Goal: Find specific page/section

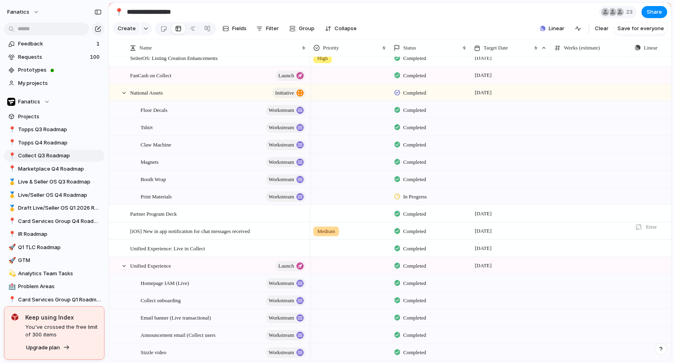
scroll to position [74, 0]
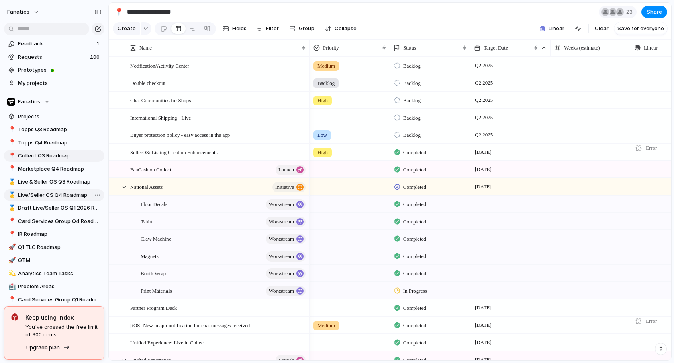
click at [46, 198] on span "Live/Seller OS Q4 Roadmap" at bounding box center [60, 195] width 84 height 8
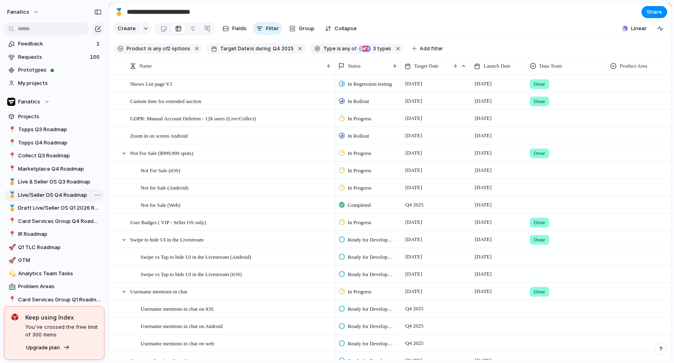
type input "**********"
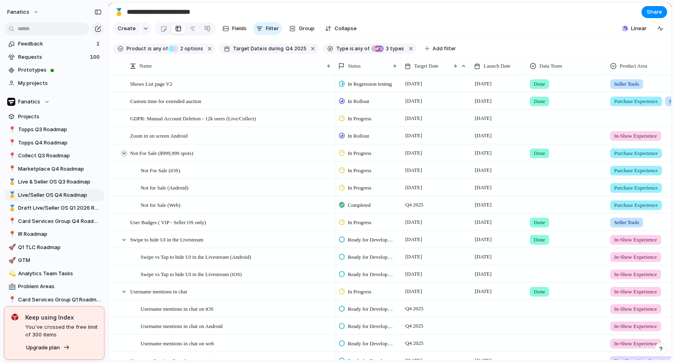
click at [124, 152] on div at bounding box center [124, 153] width 7 height 7
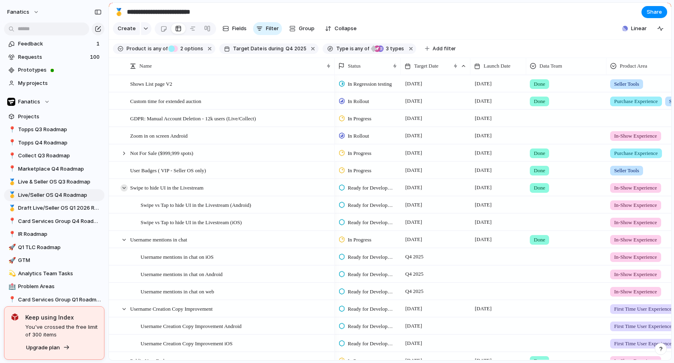
click at [123, 185] on div at bounding box center [124, 187] width 7 height 7
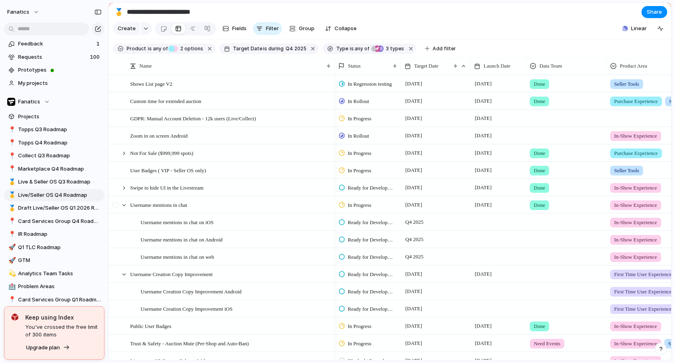
click at [123, 208] on div at bounding box center [116, 208] width 14 height 22
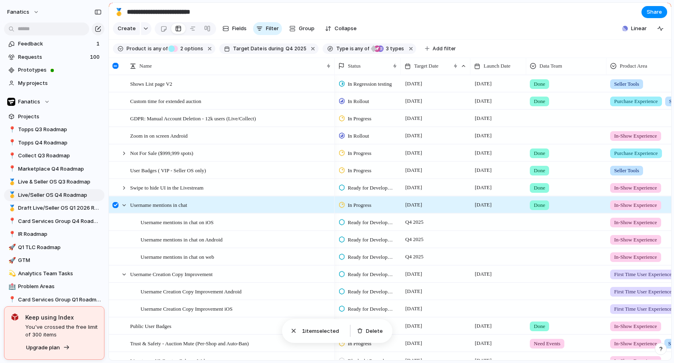
click at [116, 205] on div at bounding box center [116, 205] width 6 height 6
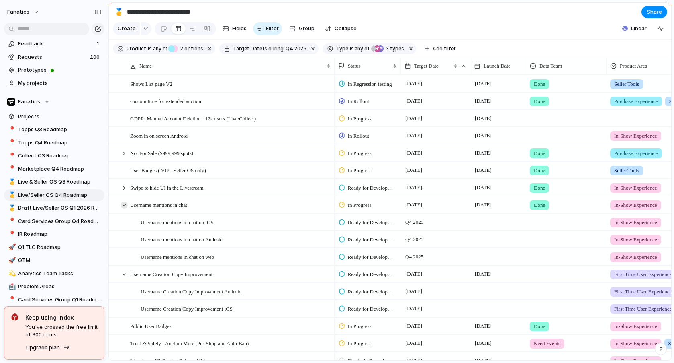
click at [124, 203] on div at bounding box center [124, 204] width 7 height 7
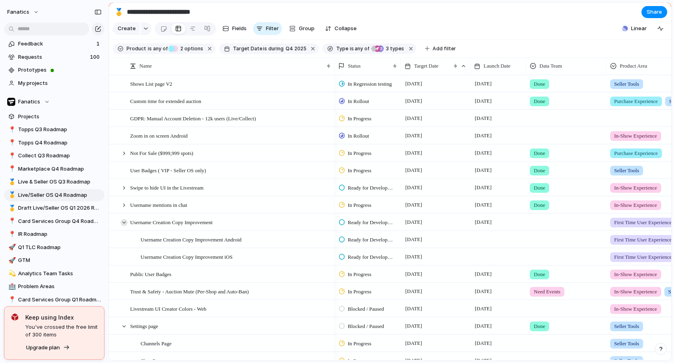
click at [124, 220] on div at bounding box center [124, 222] width 7 height 7
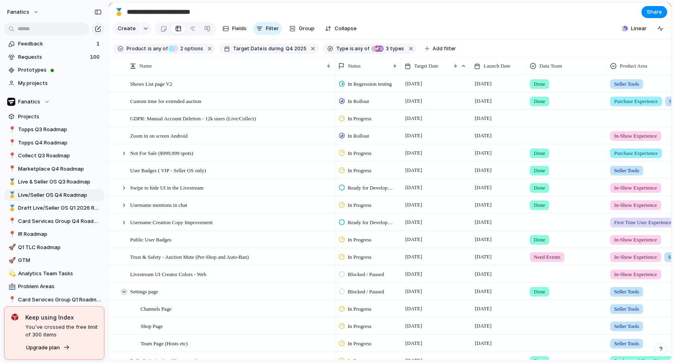
click at [122, 290] on div at bounding box center [124, 291] width 7 height 7
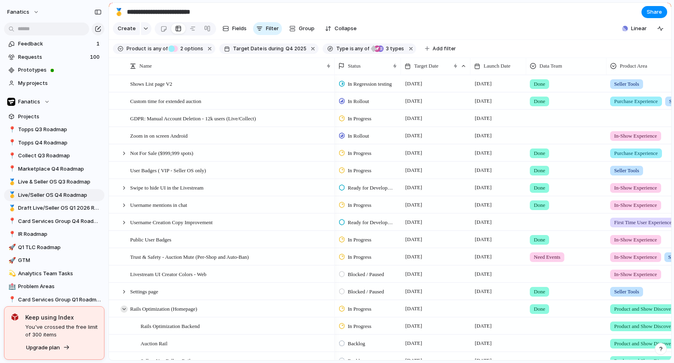
click at [123, 308] on div at bounding box center [124, 308] width 7 height 7
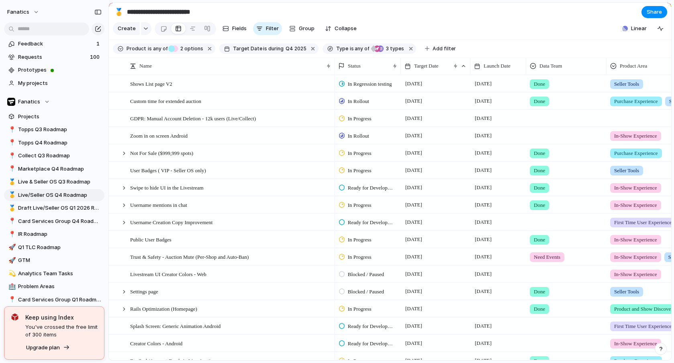
scroll to position [19, 0]
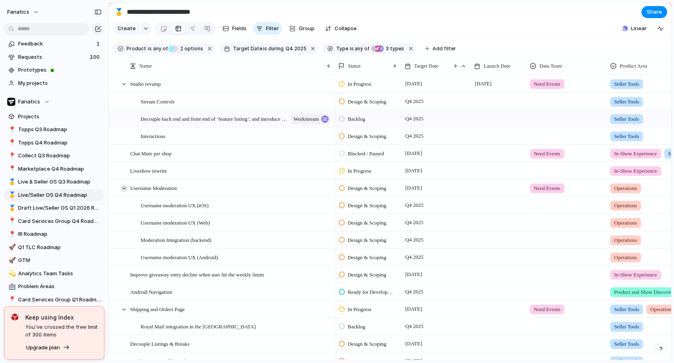
click at [124, 188] on div at bounding box center [124, 187] width 7 height 7
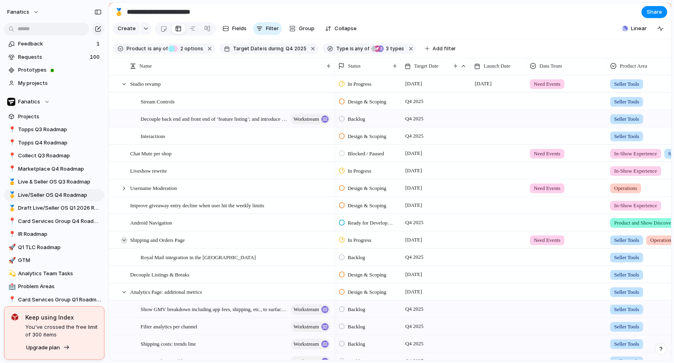
click at [123, 238] on div at bounding box center [124, 239] width 7 height 7
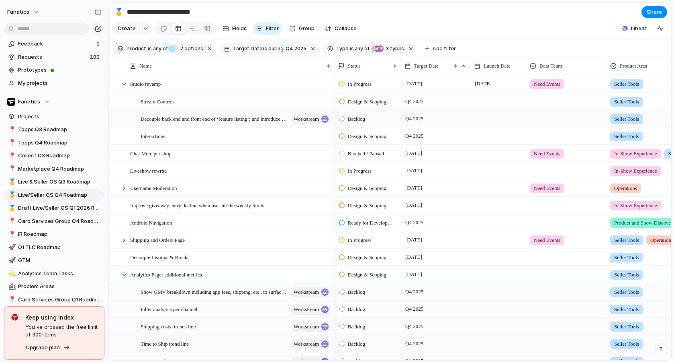
click at [125, 275] on div at bounding box center [124, 274] width 7 height 7
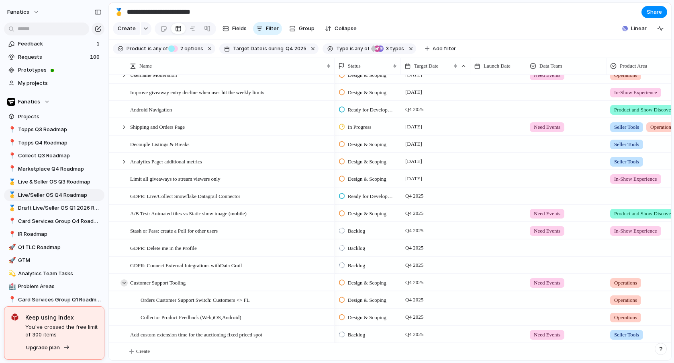
click at [126, 281] on div at bounding box center [124, 282] width 7 height 7
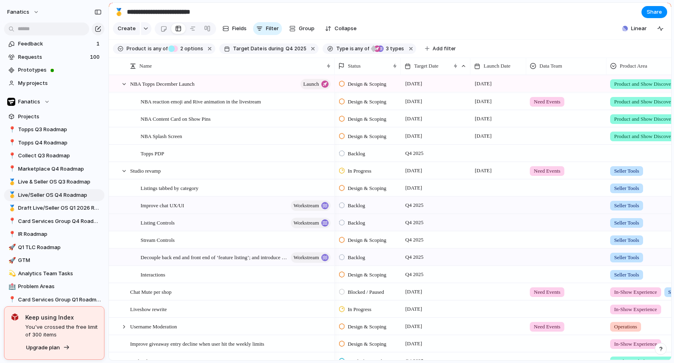
scroll to position [421, 0]
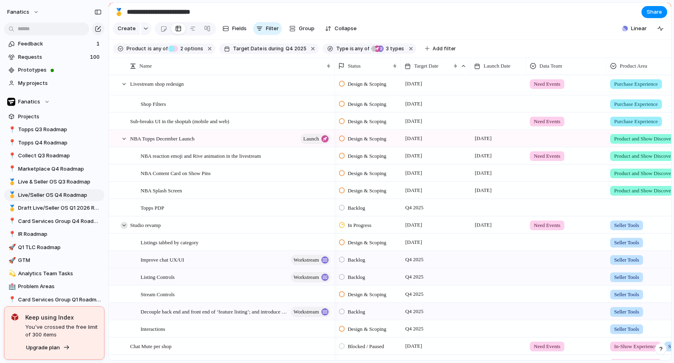
click at [121, 224] on div at bounding box center [124, 224] width 7 height 7
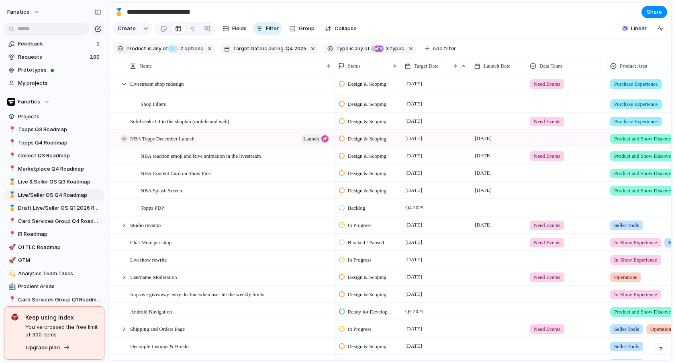
click at [124, 137] on div at bounding box center [124, 138] width 7 height 7
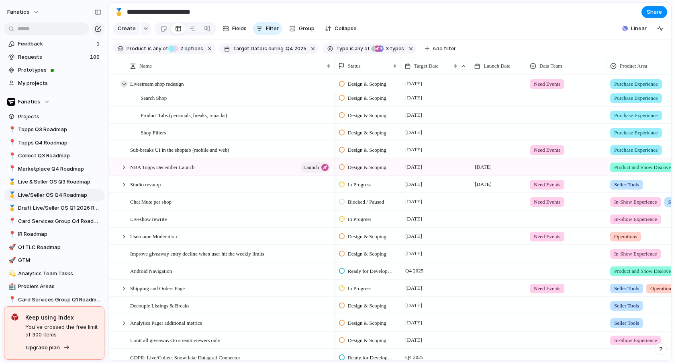
click at [124, 82] on div at bounding box center [124, 83] width 7 height 7
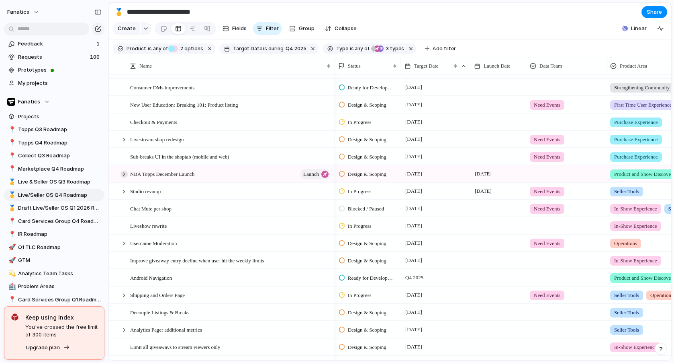
click at [123, 171] on div at bounding box center [124, 173] width 7 height 7
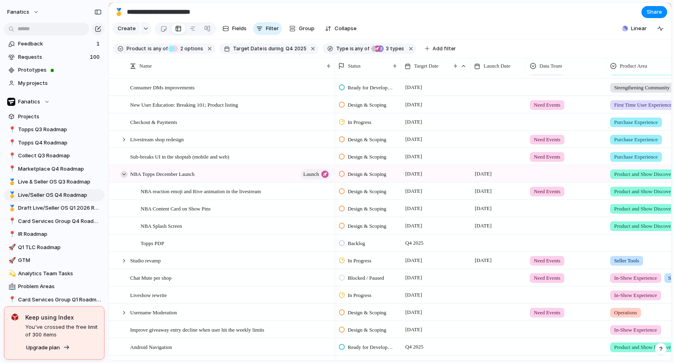
click at [123, 171] on div at bounding box center [124, 173] width 7 height 7
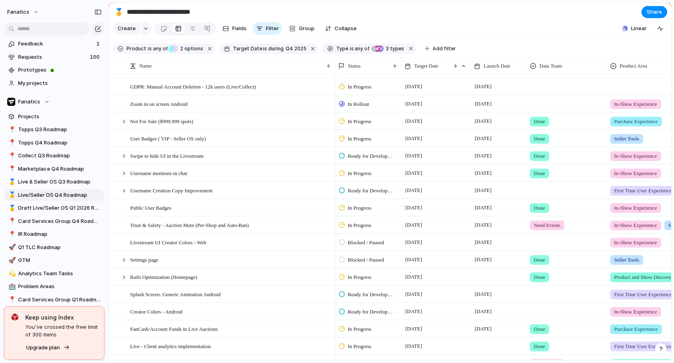
scroll to position [39, 0]
